Goal: Entertainment & Leisure: Browse casually

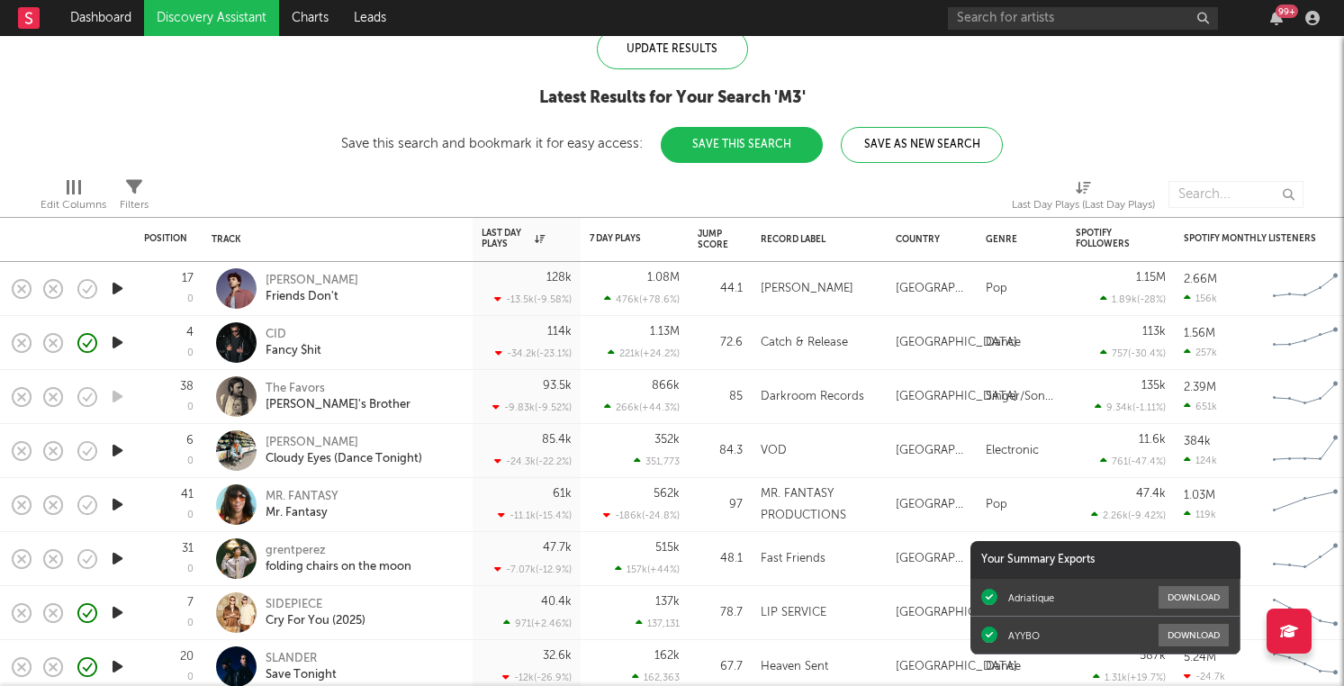
click at [116, 292] on icon "button" at bounding box center [117, 288] width 19 height 23
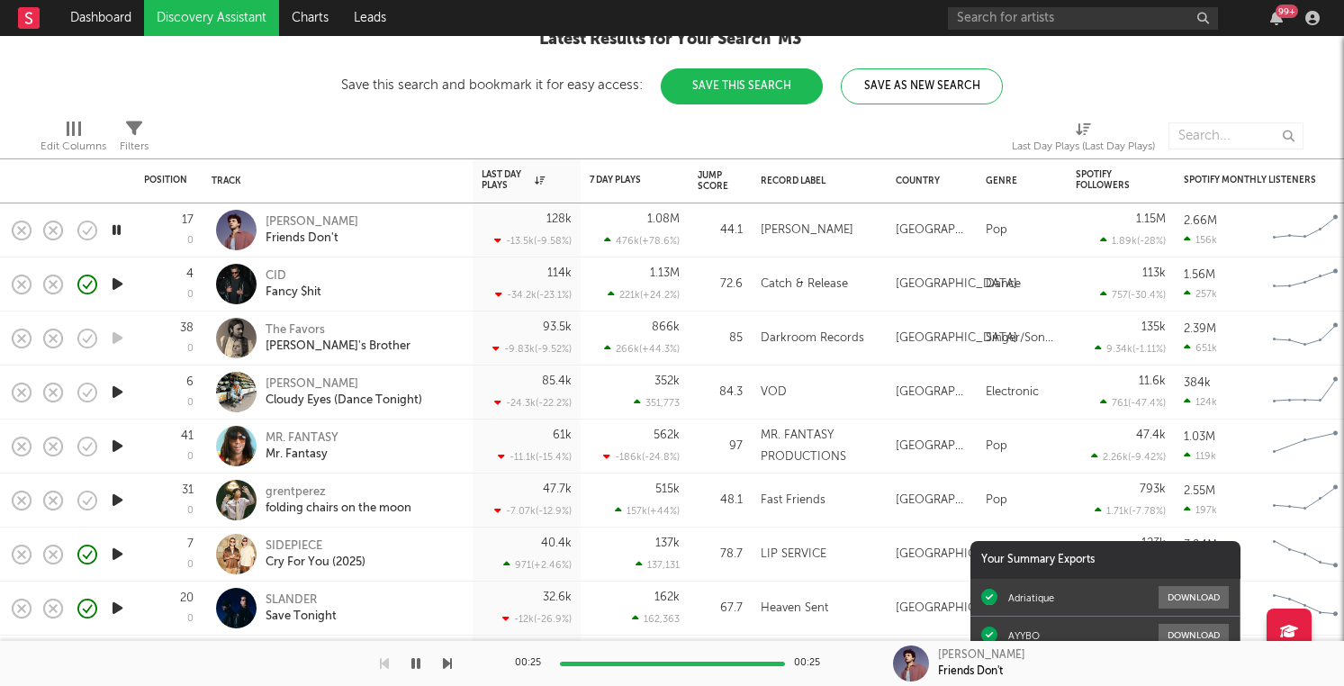
click at [119, 389] on icon "button" at bounding box center [117, 392] width 19 height 23
click at [117, 446] on icon "button" at bounding box center [117, 446] width 19 height 23
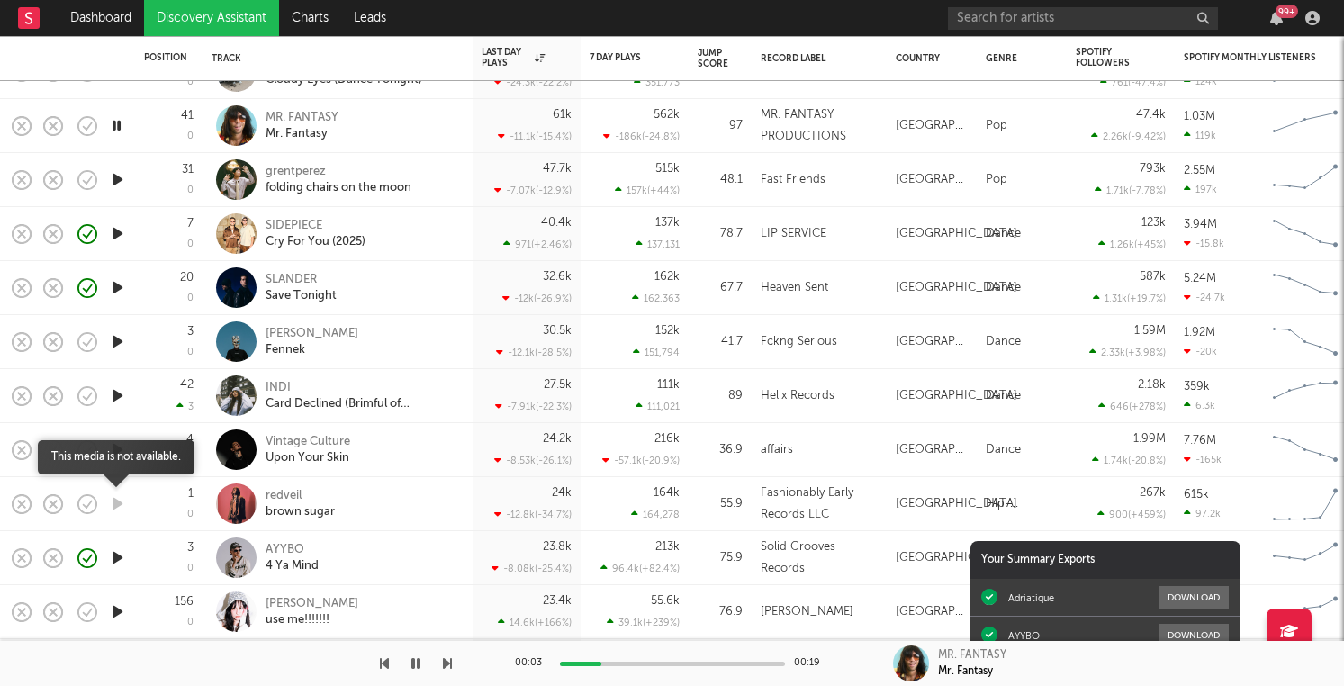
click at [118, 502] on icon "button" at bounding box center [117, 504] width 19 height 23
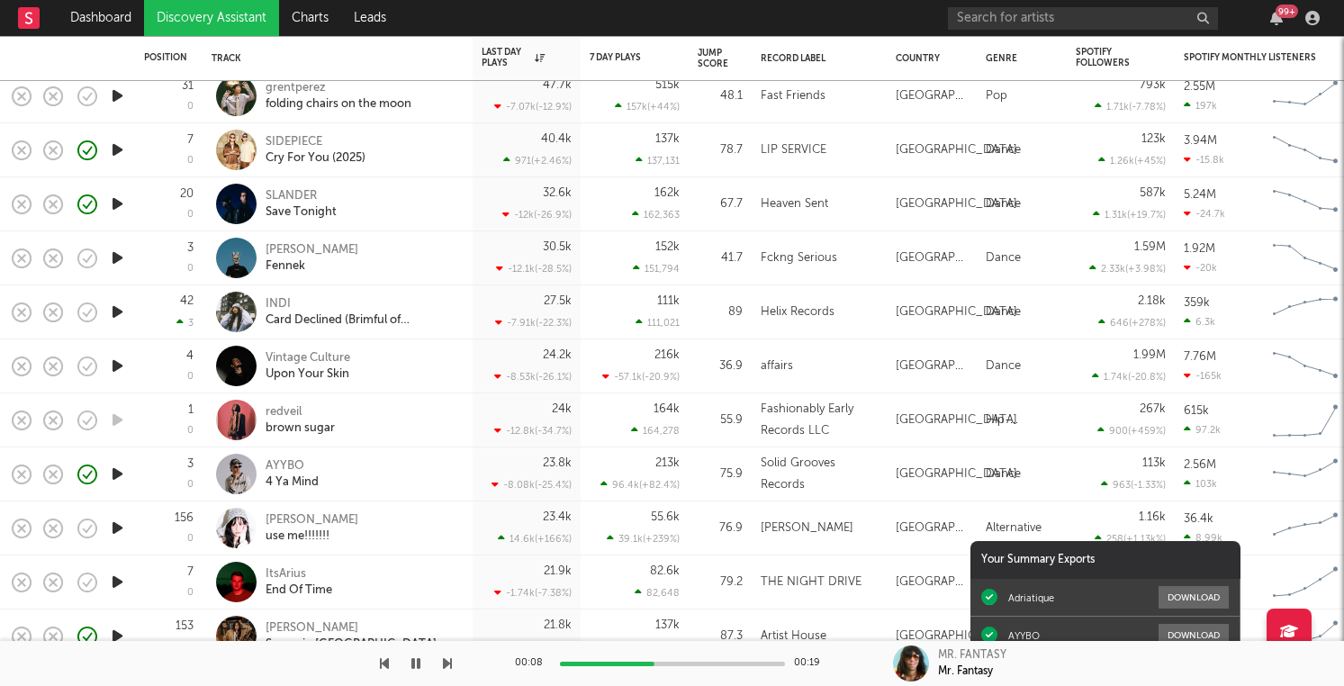
click at [121, 526] on icon "button" at bounding box center [117, 528] width 19 height 23
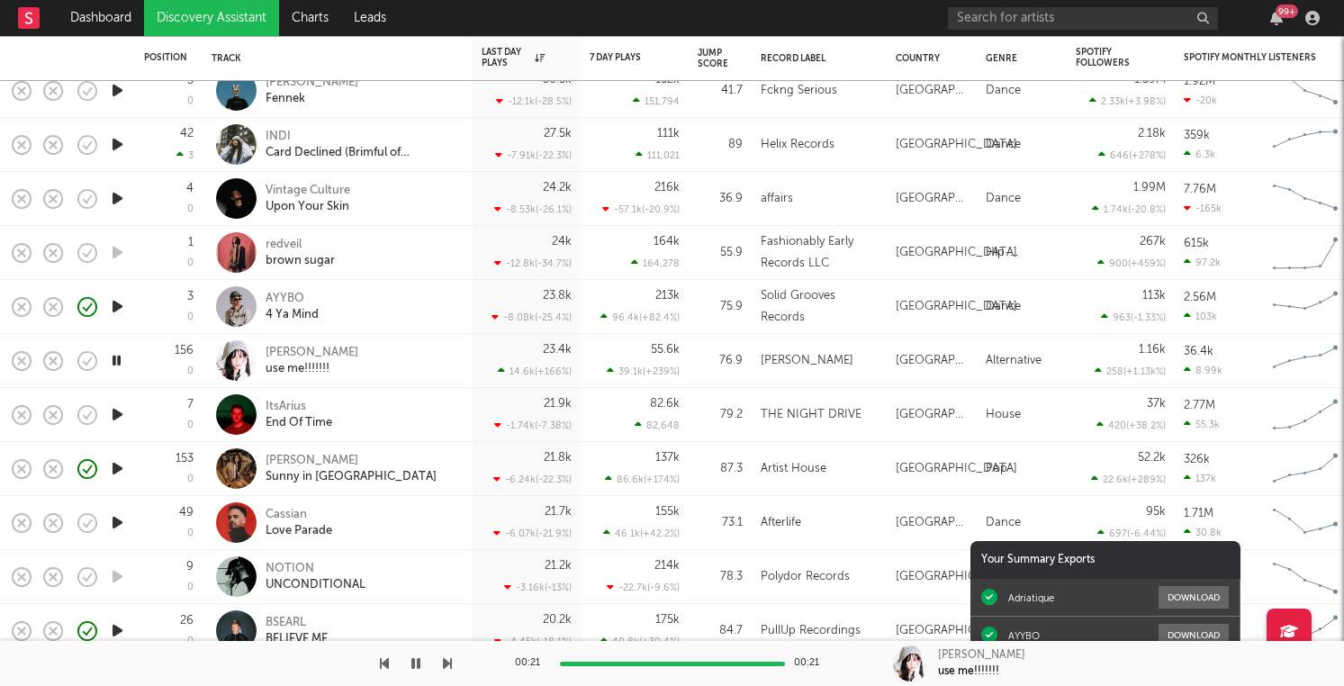
click at [122, 510] on div at bounding box center [117, 523] width 36 height 54
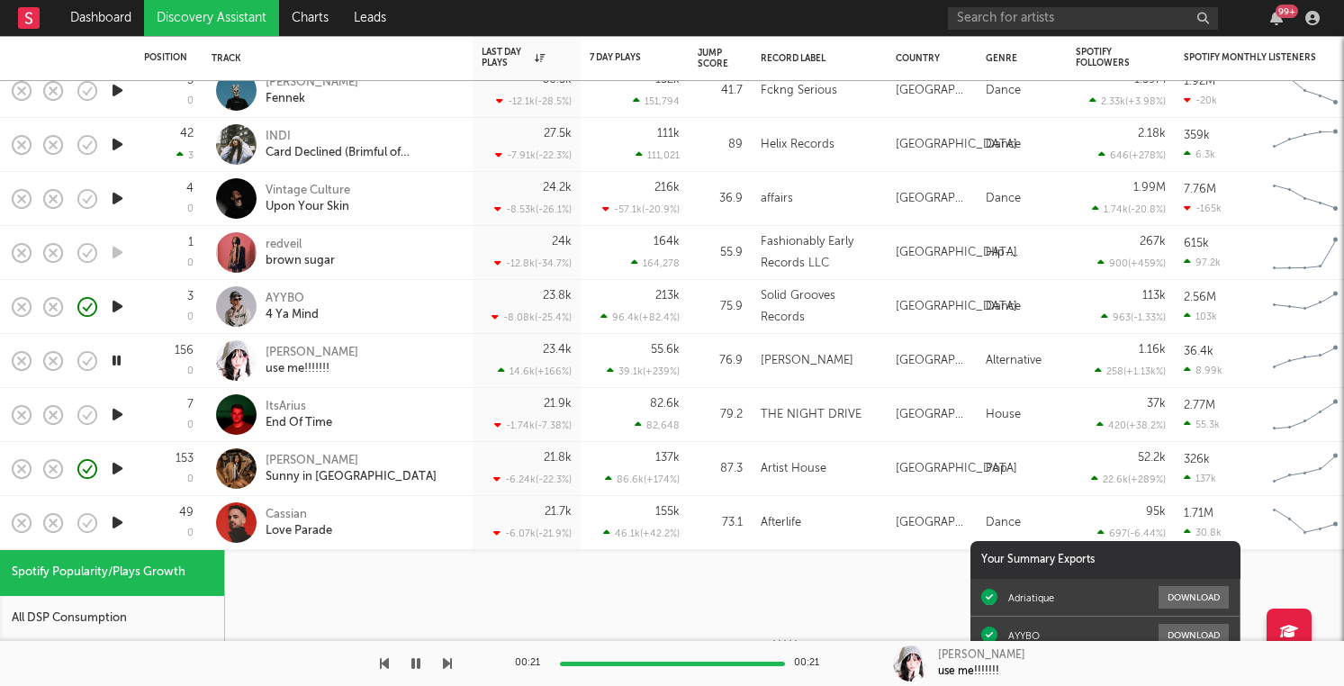
click at [122, 510] on div at bounding box center [117, 523] width 36 height 54
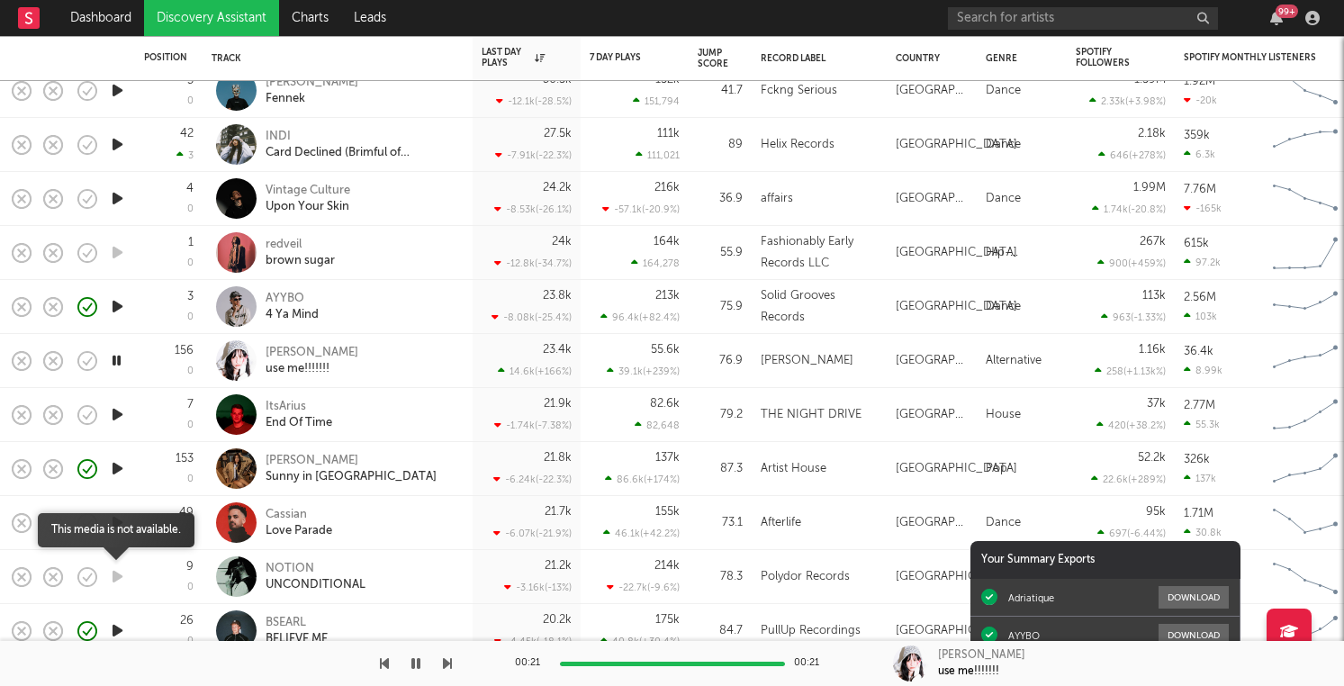
click at [123, 568] on icon "button" at bounding box center [117, 577] width 19 height 23
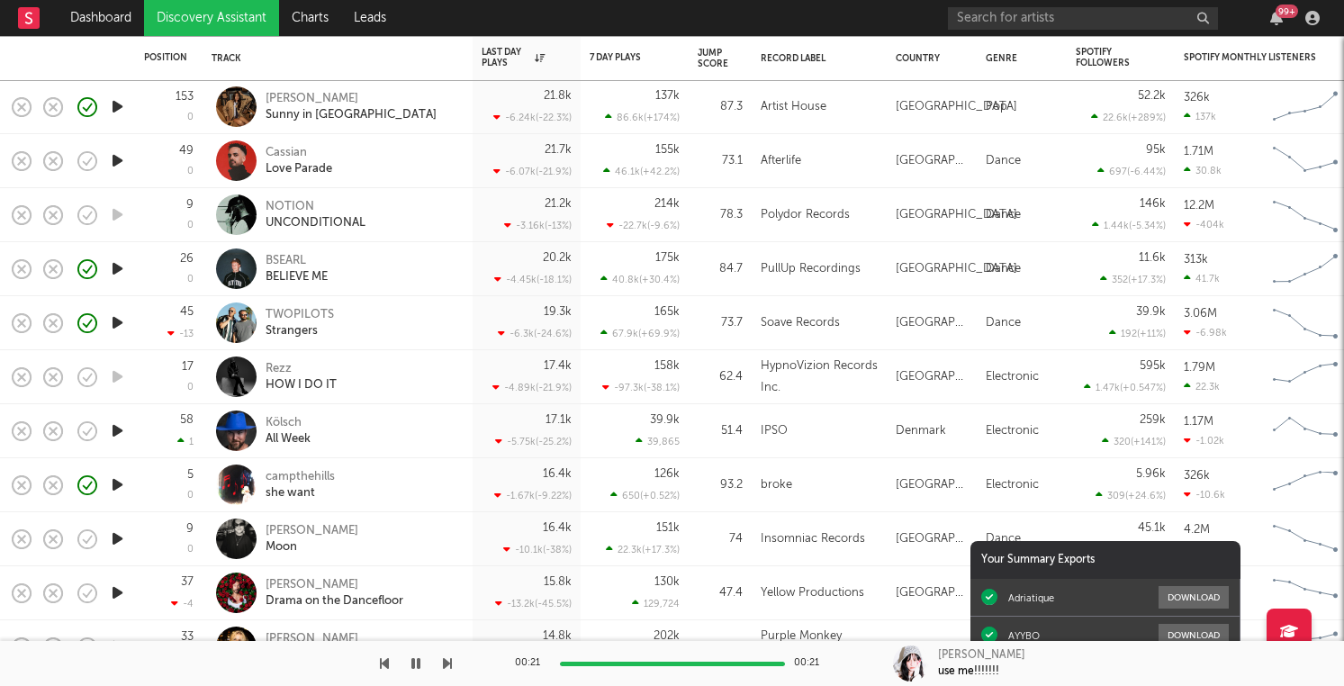
click at [113, 434] on icon "button" at bounding box center [117, 431] width 19 height 23
click at [9, 433] on icon "button" at bounding box center [21, 431] width 25 height 25
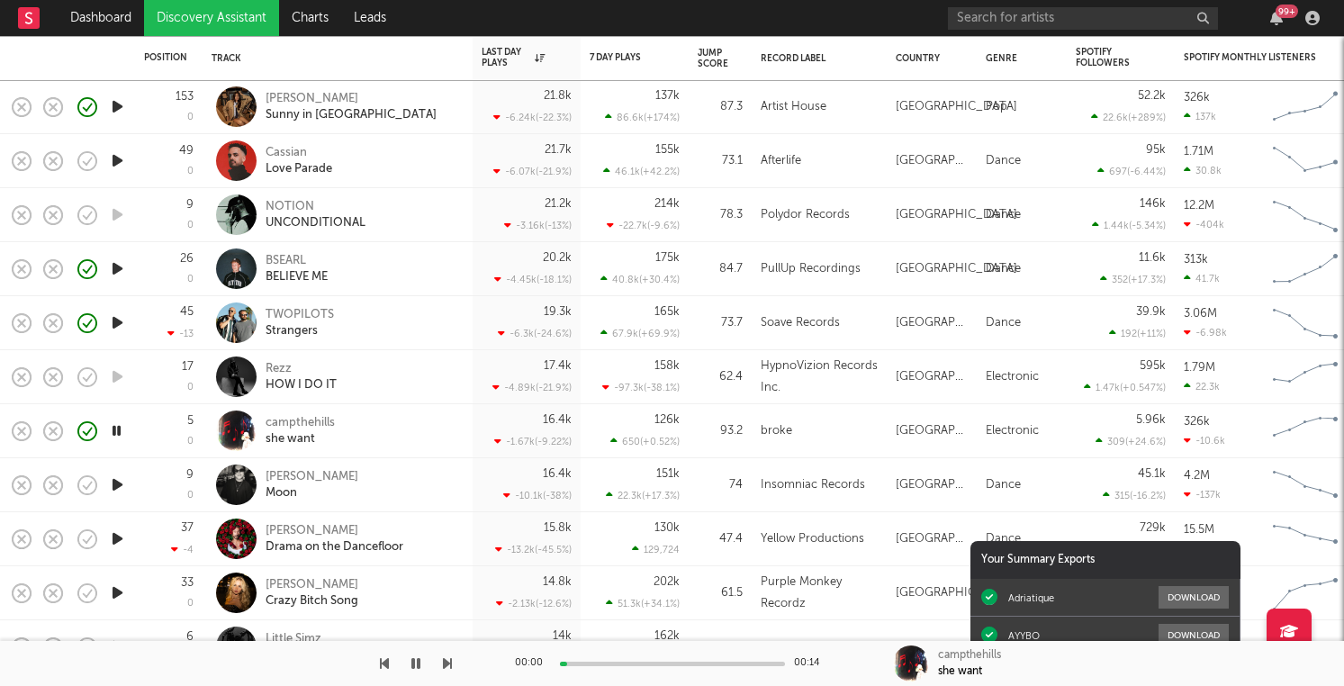
click at [126, 488] on icon "button" at bounding box center [117, 485] width 19 height 23
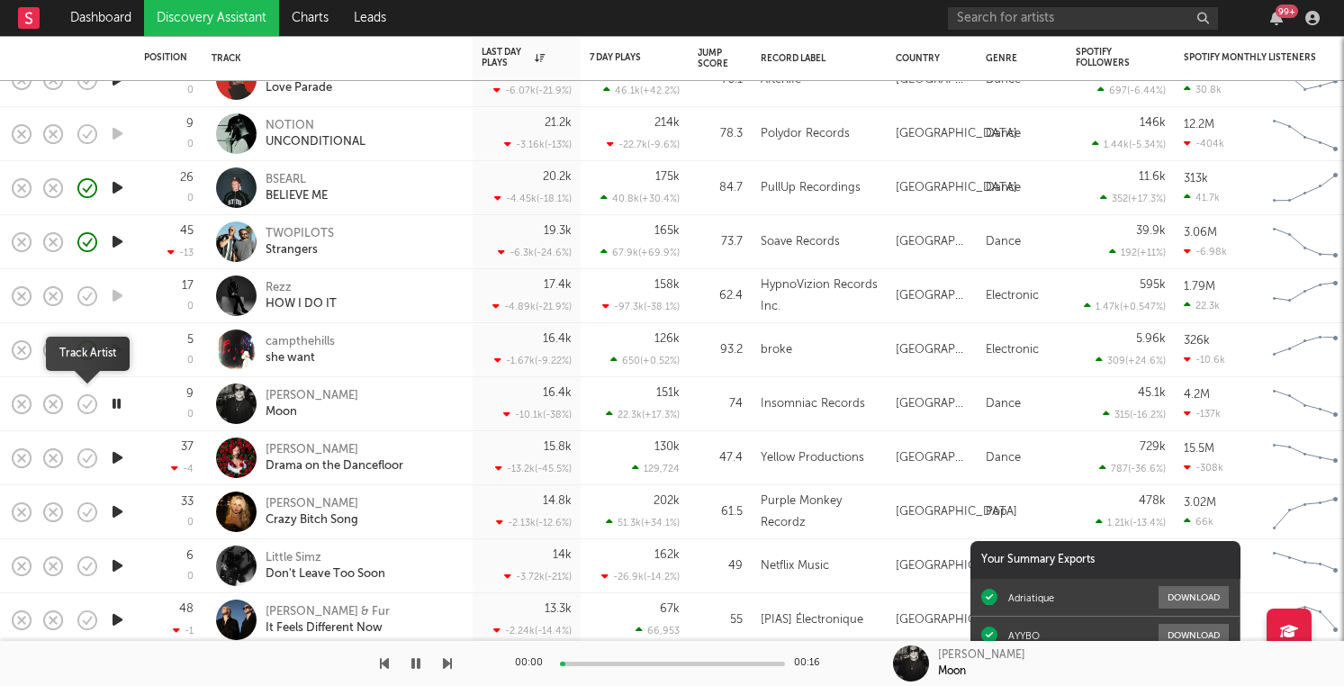
click at [90, 408] on icon "button" at bounding box center [87, 404] width 25 height 25
click at [118, 516] on icon "button" at bounding box center [117, 512] width 19 height 23
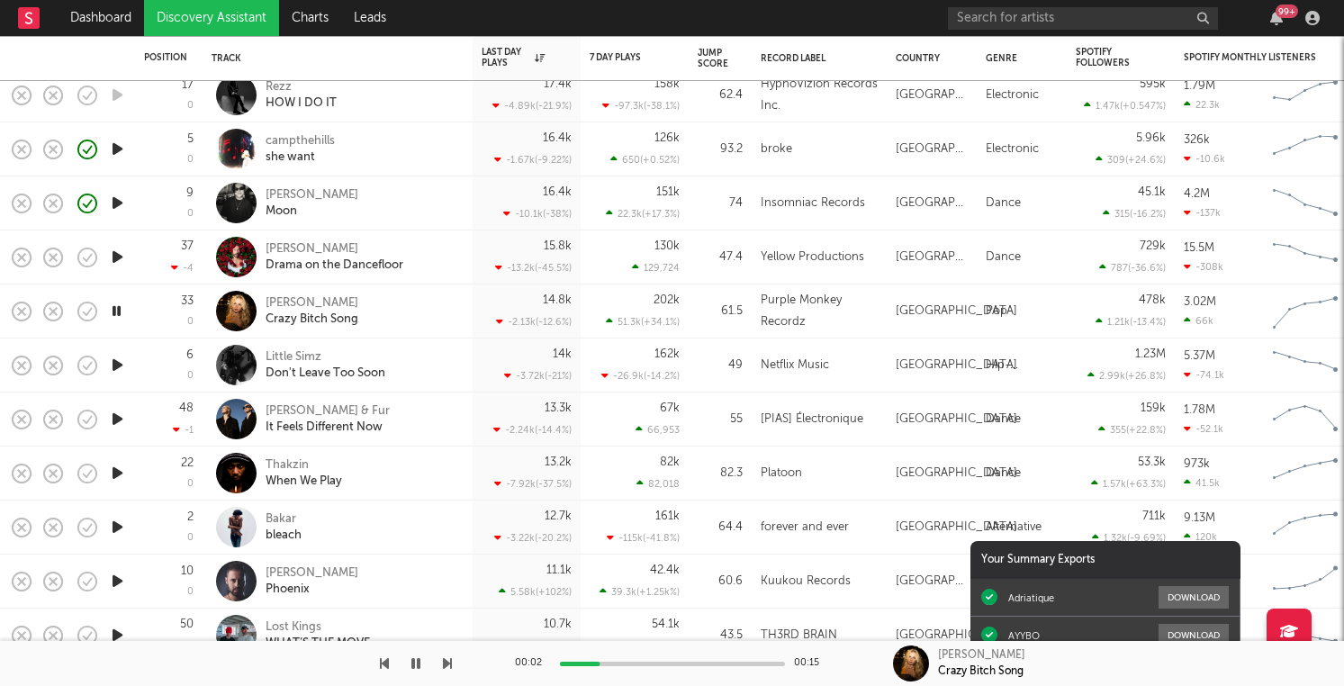
click at [115, 478] on icon "button" at bounding box center [117, 473] width 19 height 23
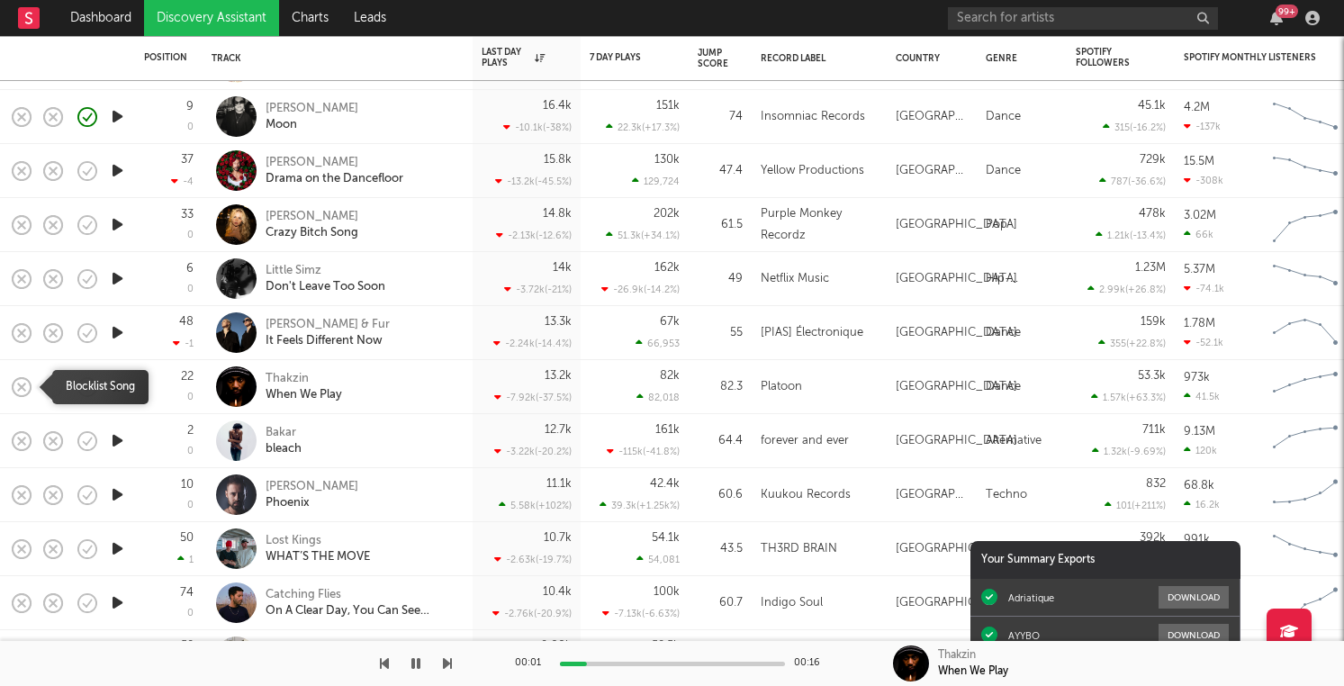
click at [25, 386] on icon "button" at bounding box center [21, 387] width 25 height 25
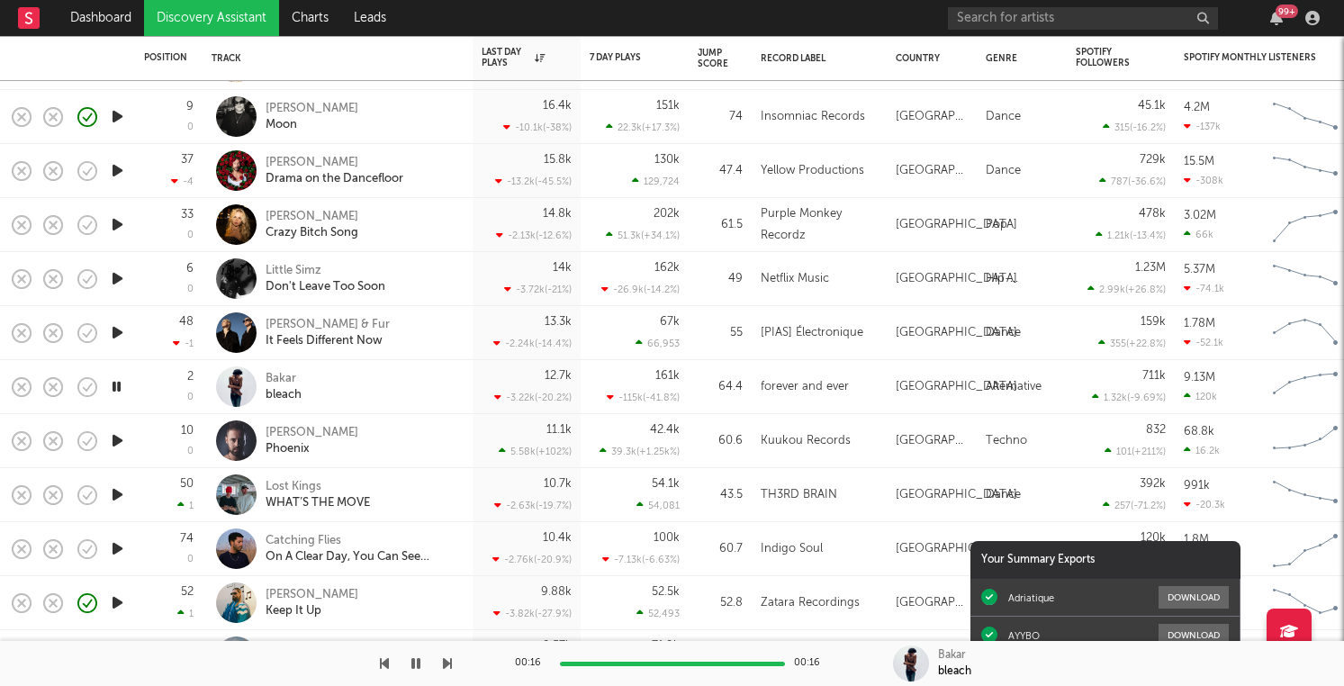
click at [118, 499] on icon "button" at bounding box center [117, 495] width 19 height 23
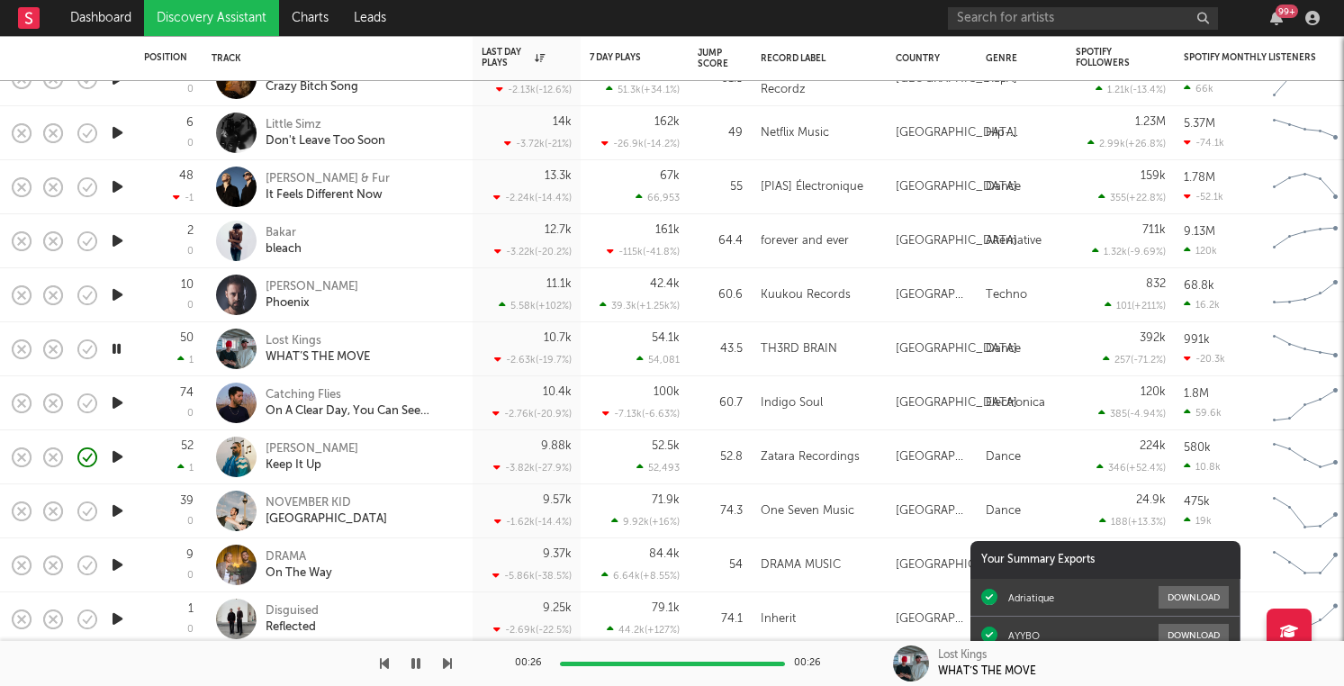
click at [454, 381] on div "Catching Flies On A Clear Day, You Can See Forever - Edit" at bounding box center [338, 402] width 252 height 53
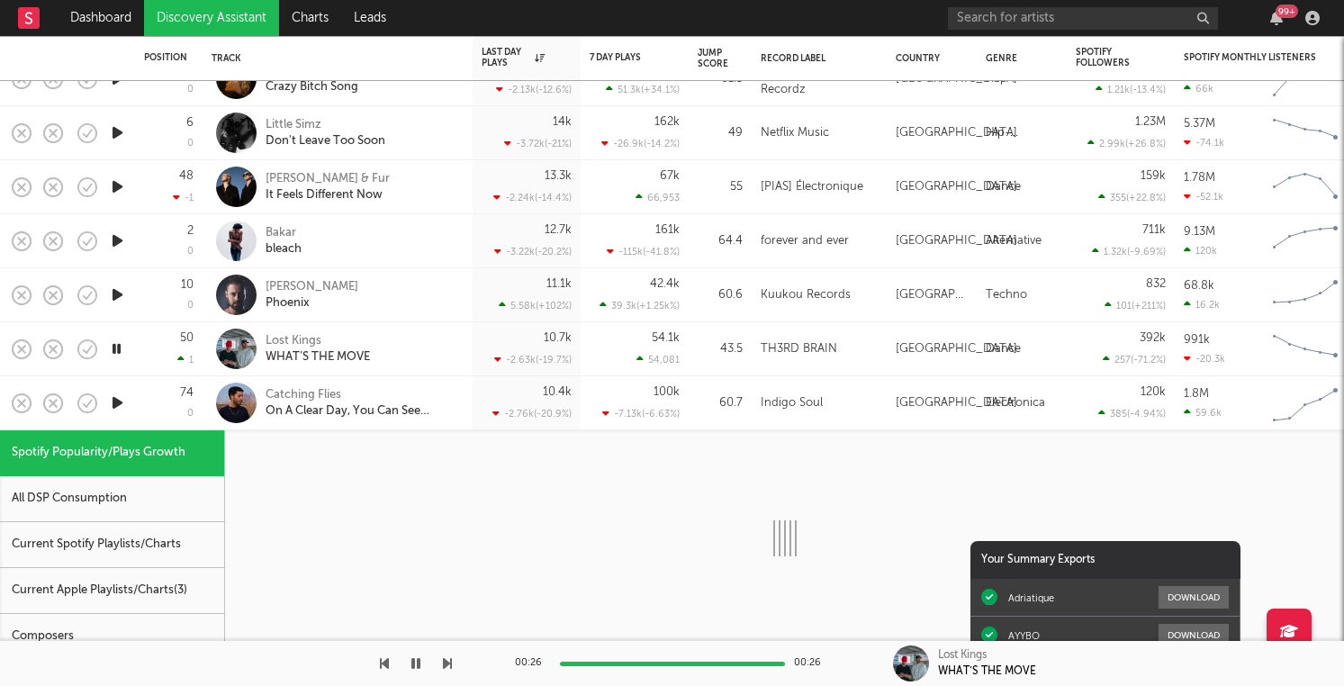
select select "1w"
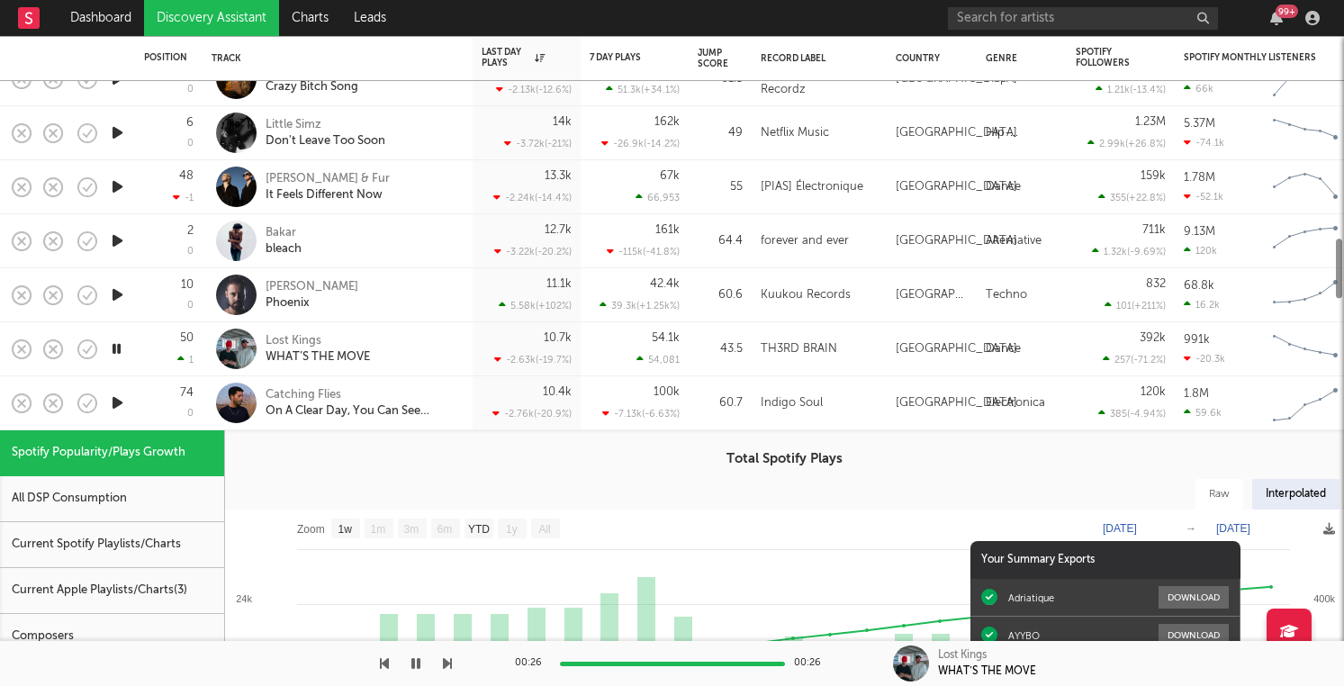
click at [454, 381] on div "Catching Flies On A Clear Day, You Can See Forever - Edit" at bounding box center [338, 402] width 252 height 53
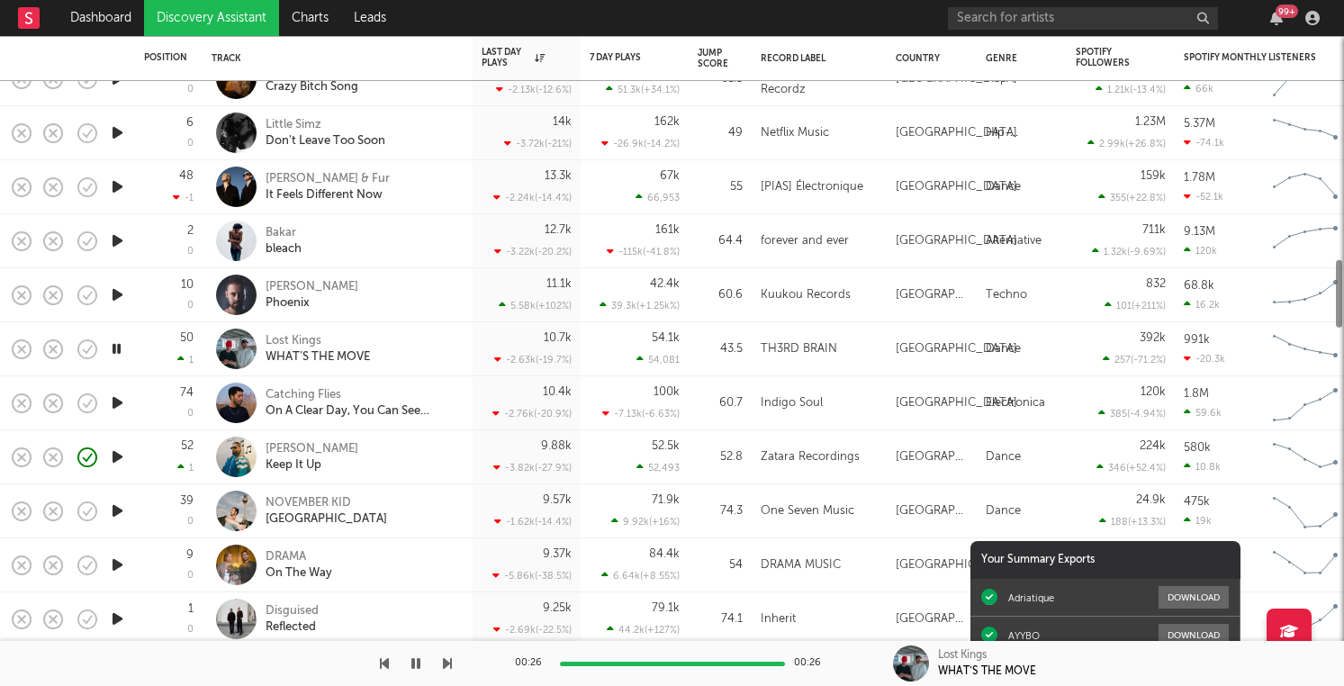
click at [454, 381] on div "Catching Flies On A Clear Day, You Can See Forever - Edit" at bounding box center [338, 402] width 252 height 53
select select "1w"
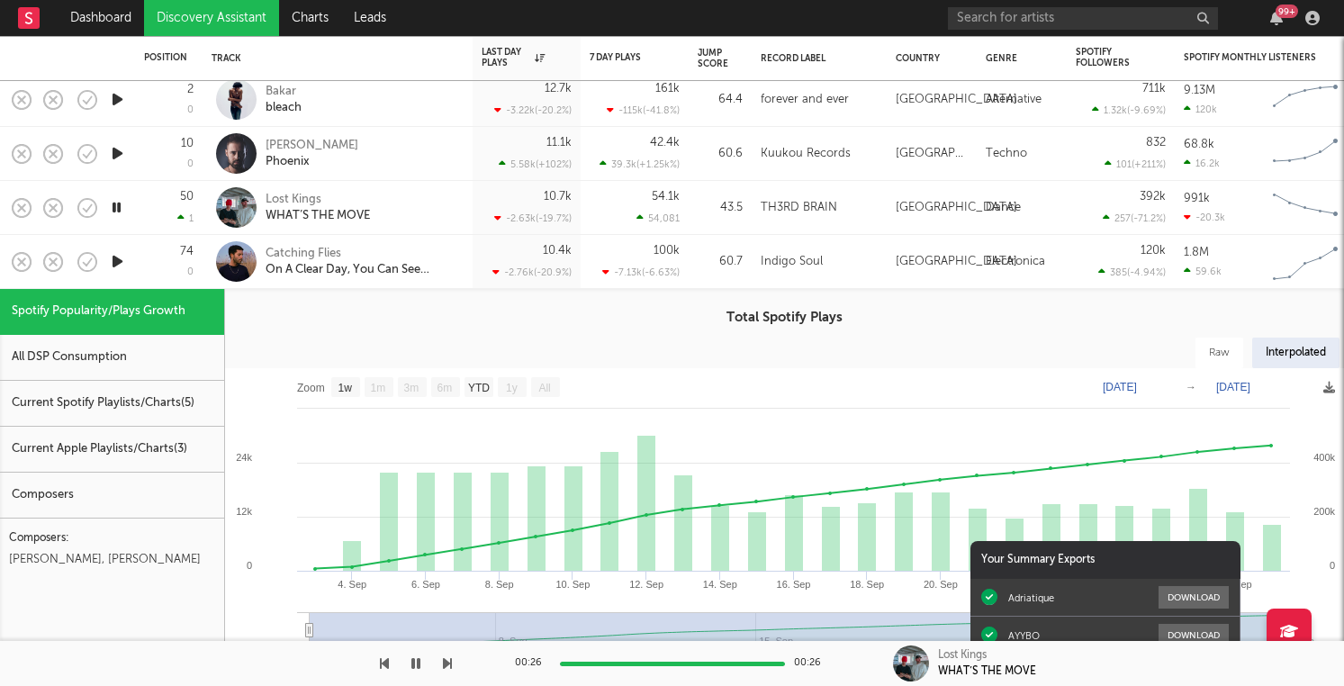
click at [462, 267] on div "Catching Flies On A Clear Day, You Can See Forever - Edit" at bounding box center [338, 261] width 252 height 53
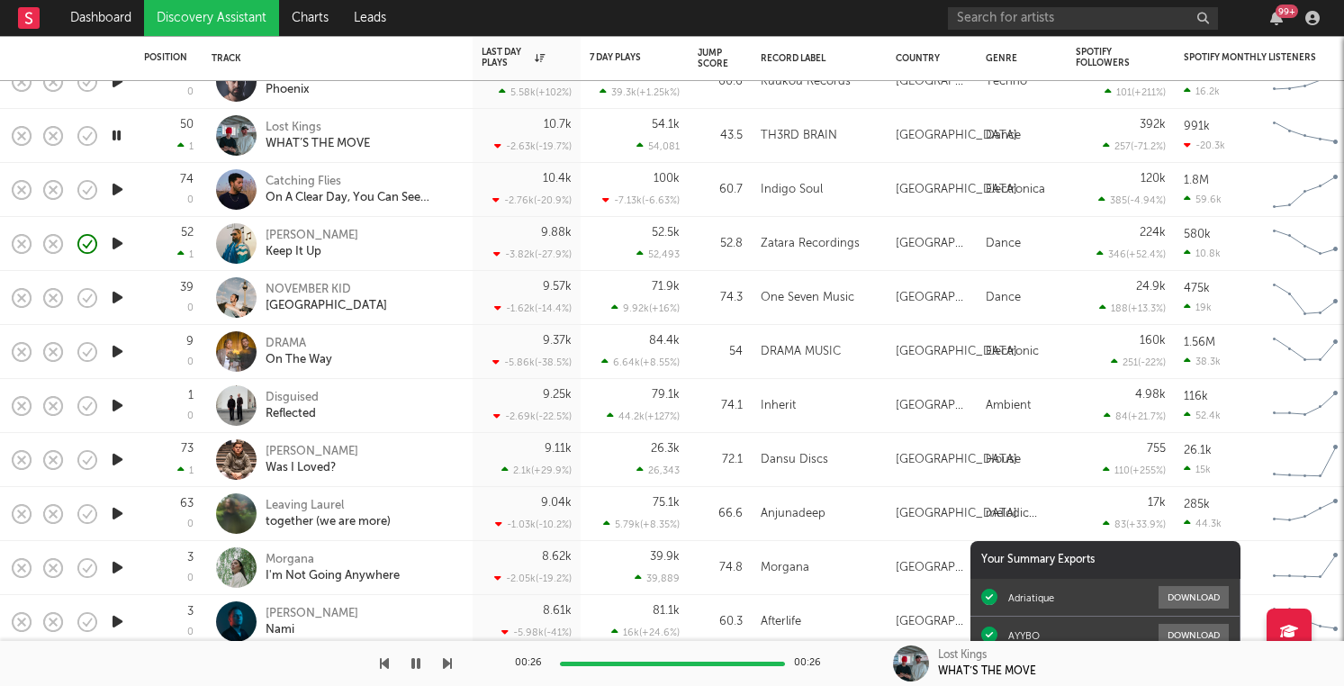
click at [111, 304] on icon "button" at bounding box center [117, 297] width 19 height 23
click at [118, 361] on icon "button" at bounding box center [117, 351] width 19 height 23
click at [118, 302] on icon "button" at bounding box center [117, 297] width 19 height 23
